Goal: Navigation & Orientation: Go to known website

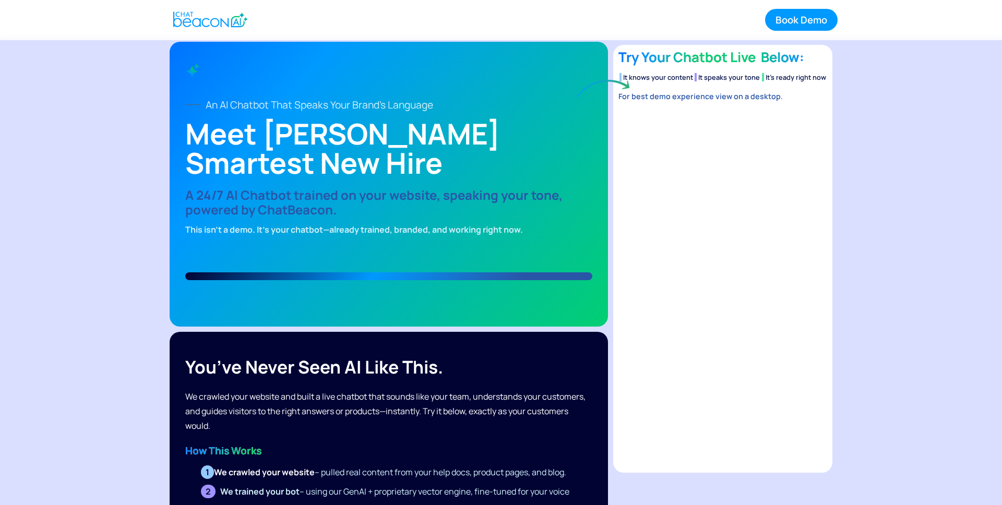
scroll to position [4, 0]
